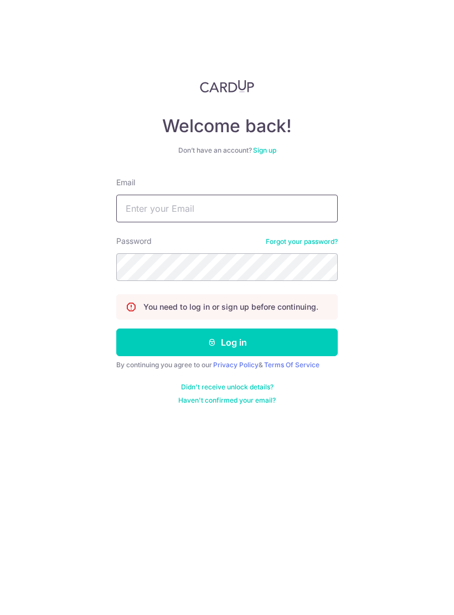
type input "[EMAIL_ADDRESS][DOMAIN_NAME]"
click at [227, 342] on button "Log in" at bounding box center [226, 343] width 221 height 28
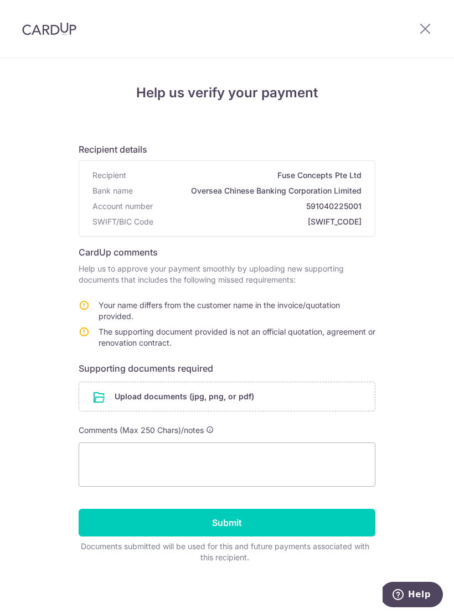
scroll to position [2, 0]
click at [308, 396] on input "file" at bounding box center [226, 396] width 295 height 29
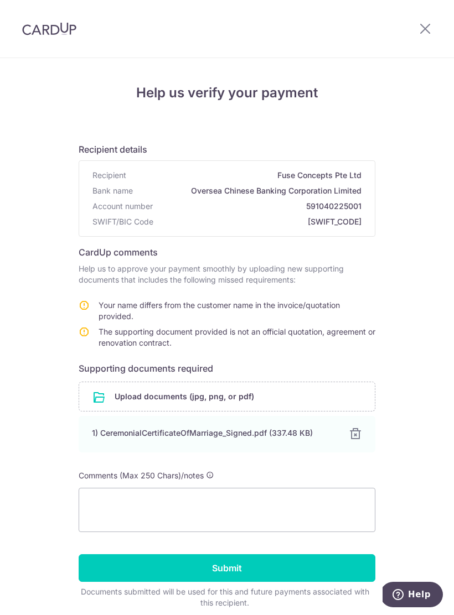
click at [260, 389] on input "file" at bounding box center [226, 396] width 295 height 29
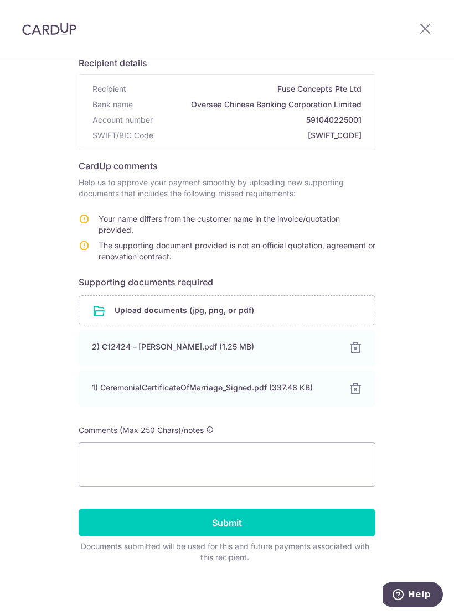
scroll to position [88, 0]
click at [285, 527] on input "Submit" at bounding box center [227, 523] width 296 height 28
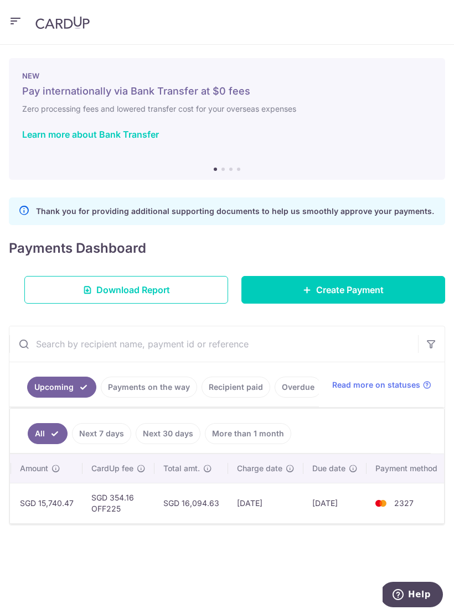
scroll to position [0, 319]
